Goal: Navigation & Orientation: Find specific page/section

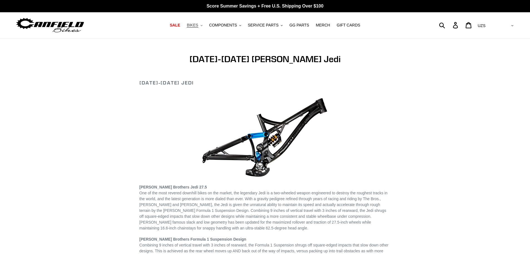
drag, startPoint x: 0, startPoint y: 0, endPoint x: 197, endPoint y: 25, distance: 198.4
click at [197, 25] on span "BIKES" at bounding box center [192, 25] width 11 height 5
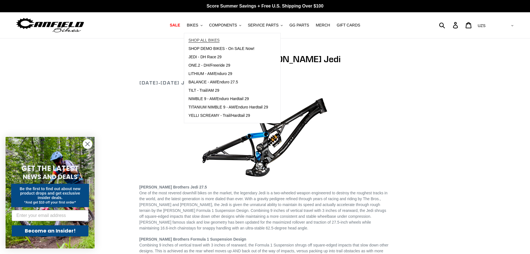
click at [199, 40] on span "SHOP ALL BIKES" at bounding box center [203, 40] width 31 height 5
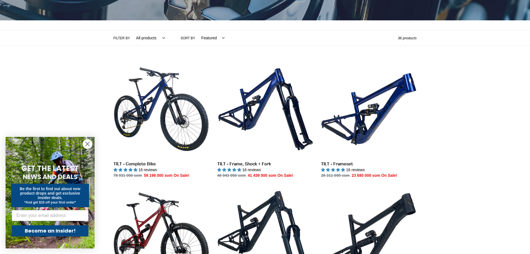
scroll to position [111, 0]
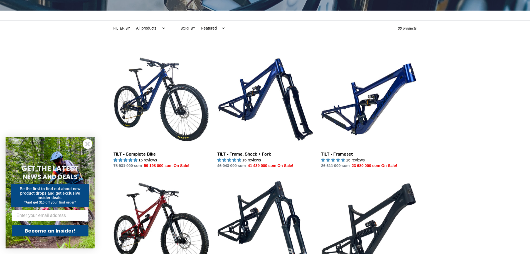
click at [87, 142] on circle "Close dialog" at bounding box center [87, 143] width 9 height 9
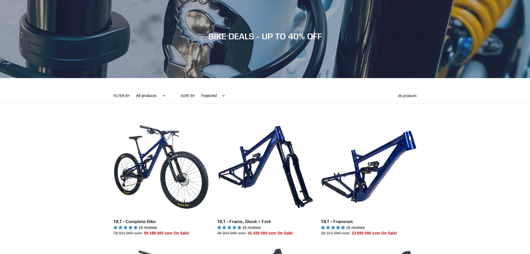
scroll to position [0, 0]
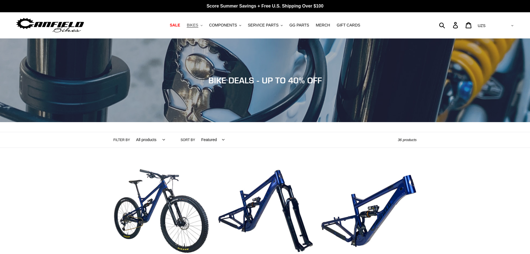
click at [203, 25] on icon ".cls-1{fill:#231f20}" at bounding box center [202, 25] width 2 height 2
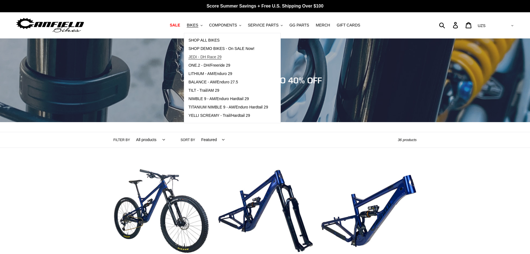
click at [206, 57] on span "JEDI - DH Race 29" at bounding box center [204, 57] width 33 height 5
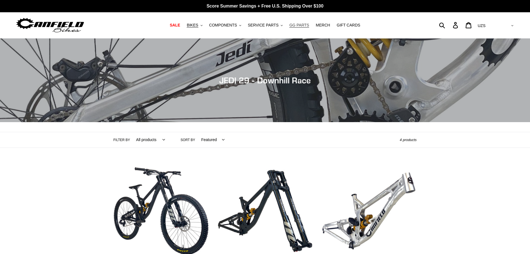
click at [292, 24] on span "GG PARTS" at bounding box center [299, 25] width 20 height 5
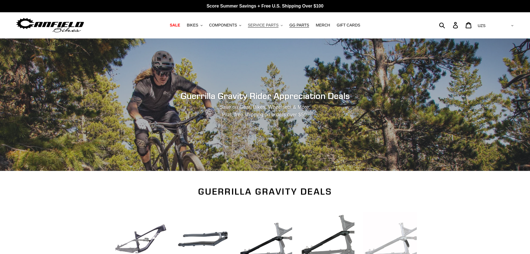
click at [264, 25] on span "SERVICE PARTS" at bounding box center [263, 25] width 31 height 5
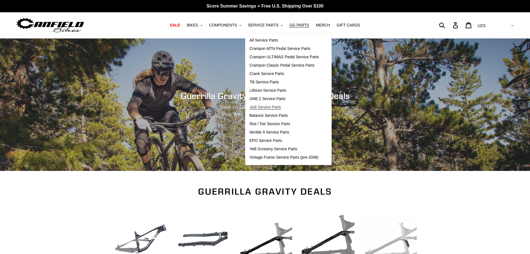
click at [265, 106] on span "Jedi Service Parts" at bounding box center [265, 107] width 31 height 5
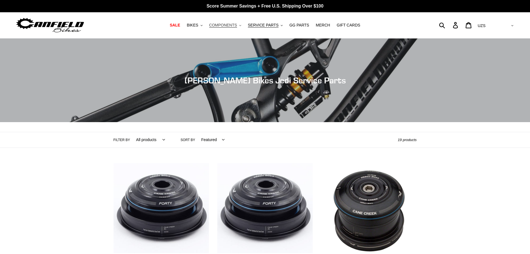
click at [237, 26] on span "COMPONENTS" at bounding box center [223, 25] width 28 height 5
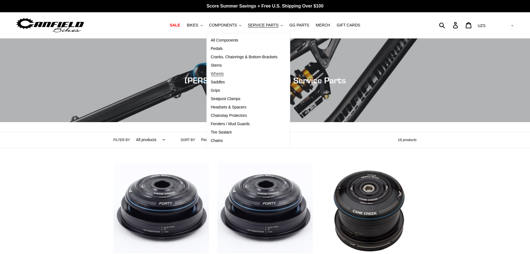
click at [223, 73] on span "Wheels" at bounding box center [217, 73] width 13 height 5
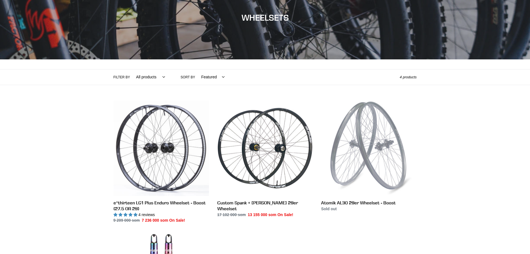
scroll to position [84, 0]
